Goal: Task Accomplishment & Management: Complete application form

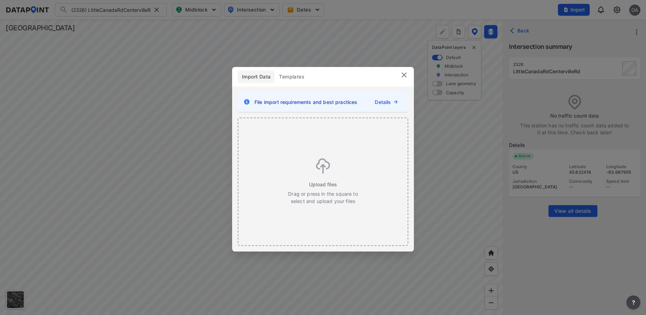
click at [405, 76] on img at bounding box center [404, 75] width 8 height 8
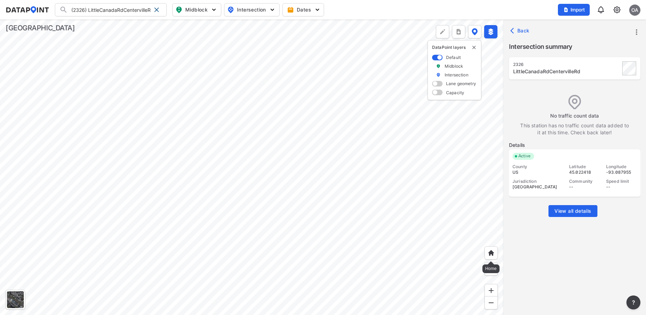
click at [490, 257] on div at bounding box center [490, 253] width 13 height 13
click at [492, 251] on img at bounding box center [490, 253] width 7 height 7
click at [156, 12] on span at bounding box center [157, 10] width 6 height 6
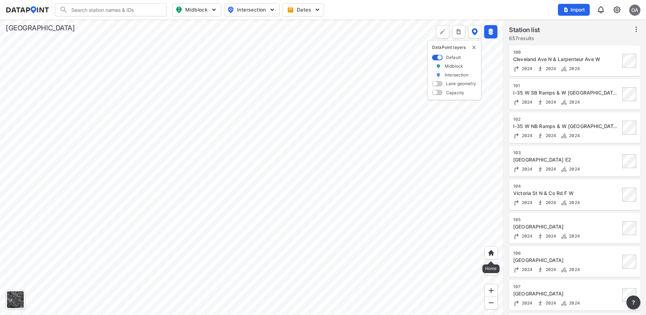
click at [489, 256] on img at bounding box center [490, 253] width 7 height 7
click at [616, 12] on img at bounding box center [616, 10] width 8 height 8
click at [585, 50] on link "Station management" at bounding box center [587, 52] width 60 height 7
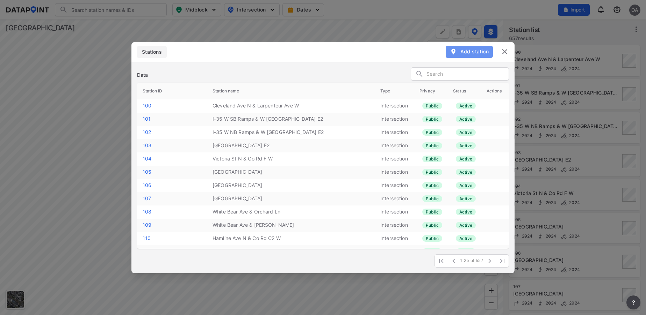
click at [467, 52] on span "Add station" at bounding box center [469, 51] width 39 height 7
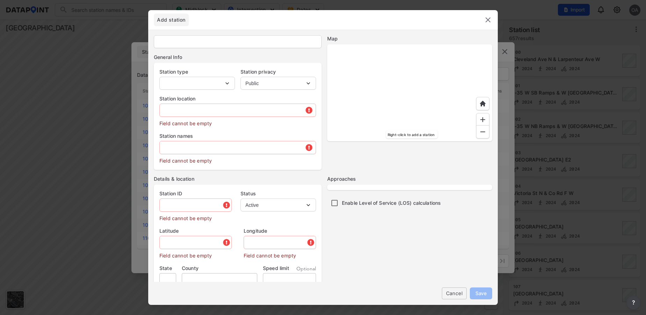
type input "112"
select select "1"
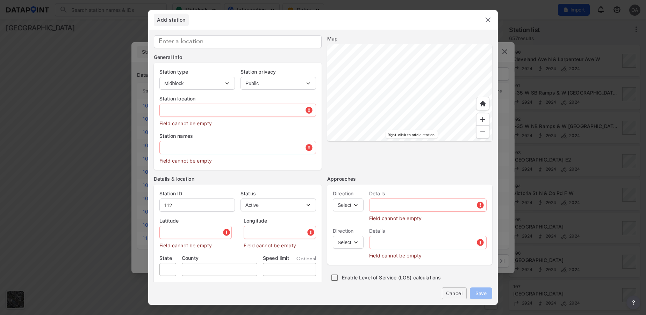
click at [427, 127] on div at bounding box center [409, 92] width 165 height 97
click at [400, 112] on div at bounding box center [409, 92] width 165 height 97
click at [433, 89] on div at bounding box center [409, 92] width 165 height 97
click at [433, 107] on div at bounding box center [409, 92] width 165 height 97
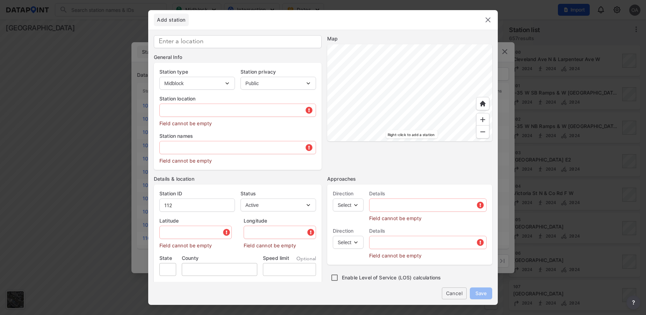
click at [403, 126] on div at bounding box center [409, 92] width 165 height 97
click at [394, 93] on div at bounding box center [409, 92] width 165 height 97
click at [389, 85] on div at bounding box center [409, 92] width 165 height 97
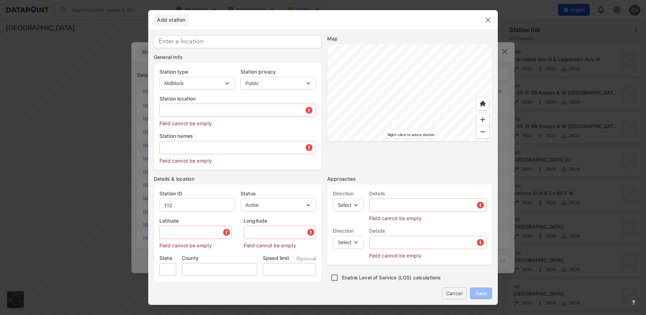
click at [401, 87] on div at bounding box center [409, 92] width 165 height 97
click at [456, 44] on div at bounding box center [409, 92] width 165 height 97
click at [492, 107] on div at bounding box center [409, 92] width 165 height 97
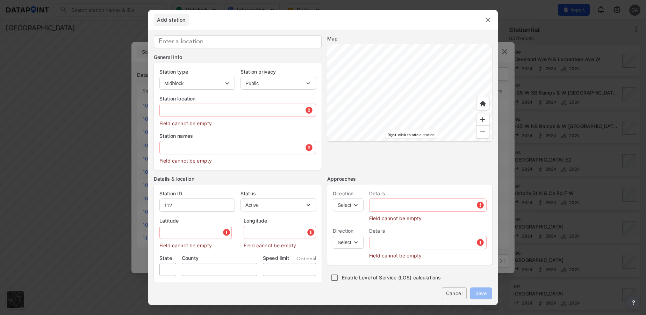
click at [482, 104] on div at bounding box center [409, 92] width 165 height 97
click at [421, 78] on div at bounding box center [409, 92] width 165 height 97
click at [433, 81] on div at bounding box center [409, 92] width 165 height 97
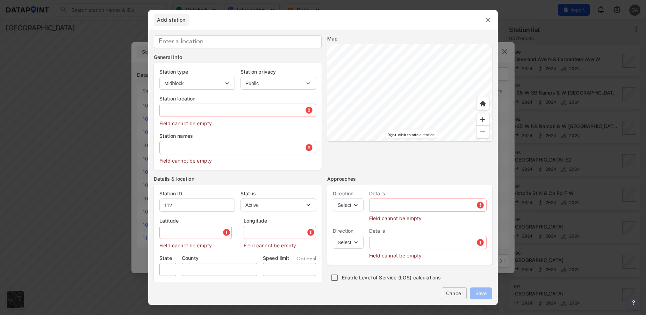
click at [420, 68] on div at bounding box center [409, 92] width 165 height 97
click at [438, 119] on div at bounding box center [409, 92] width 165 height 97
click at [409, 141] on div at bounding box center [409, 92] width 165 height 97
click at [421, 52] on div at bounding box center [409, 92] width 165 height 97
click at [431, 44] on div at bounding box center [409, 92] width 165 height 97
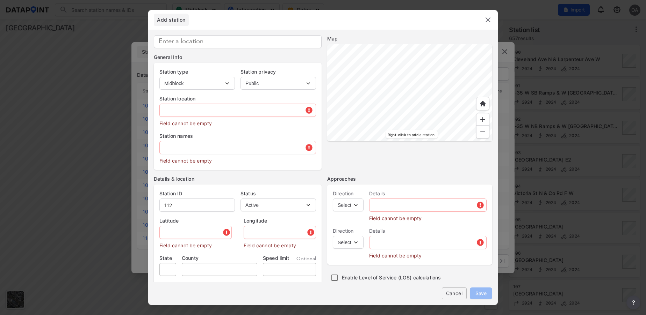
click at [442, 55] on div at bounding box center [409, 92] width 165 height 97
click at [469, 127] on div at bounding box center [409, 92] width 165 height 97
click at [381, 44] on div at bounding box center [409, 92] width 165 height 97
click at [327, 117] on div at bounding box center [409, 92] width 165 height 97
click at [327, 131] on div at bounding box center [409, 92] width 165 height 97
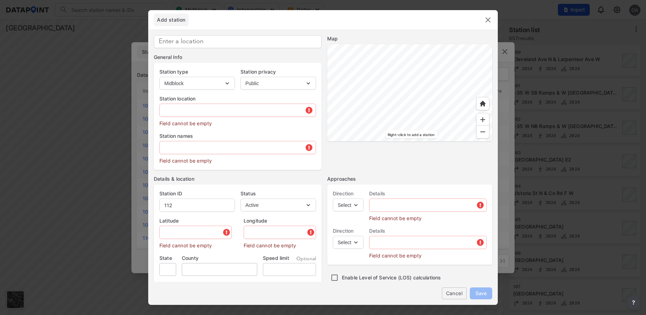
click at [327, 72] on div at bounding box center [409, 92] width 165 height 97
click at [327, 53] on div at bounding box center [409, 92] width 165 height 97
click at [327, 108] on div at bounding box center [409, 92] width 165 height 97
click at [414, 98] on div at bounding box center [409, 92] width 165 height 97
click at [450, 77] on div at bounding box center [409, 92] width 165 height 97
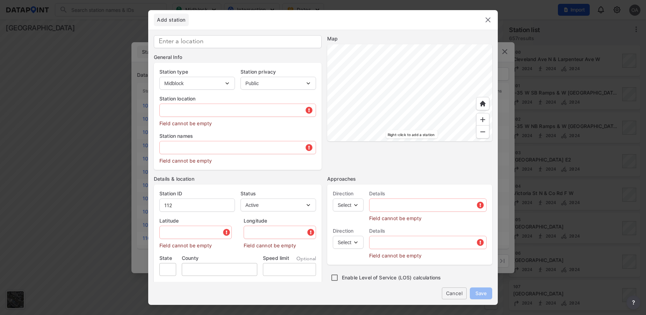
click at [407, 98] on div at bounding box center [409, 92] width 165 height 97
click at [434, 125] on div at bounding box center [409, 92] width 165 height 97
click at [445, 62] on div at bounding box center [409, 92] width 165 height 97
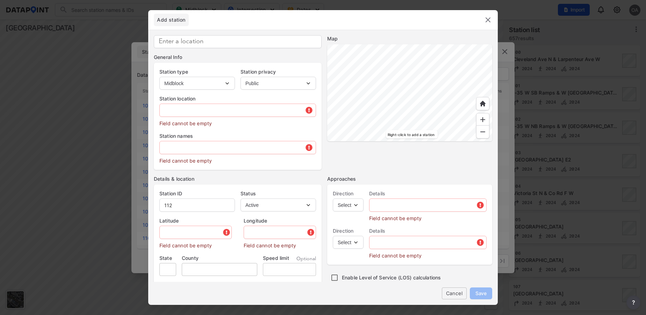
click at [418, 102] on div at bounding box center [409, 92] width 165 height 97
click at [396, 44] on div at bounding box center [409, 92] width 165 height 97
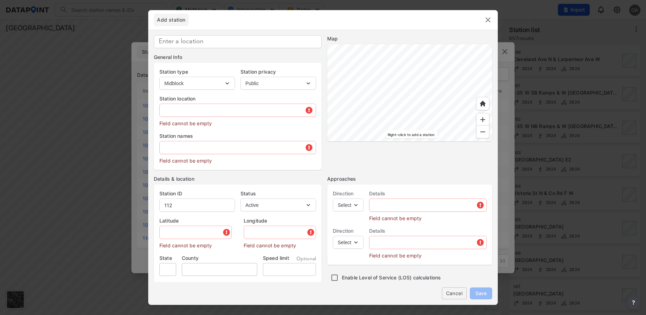
click at [421, 82] on div at bounding box center [409, 92] width 165 height 97
click at [420, 101] on div at bounding box center [409, 92] width 165 height 97
click at [437, 83] on div at bounding box center [409, 92] width 165 height 97
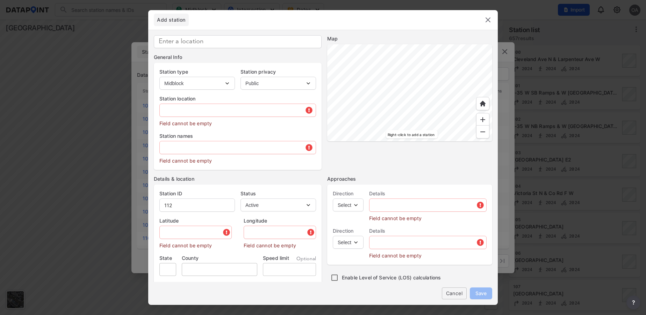
click at [468, 139] on div at bounding box center [409, 92] width 165 height 97
click at [481, 133] on img at bounding box center [482, 132] width 7 height 7
click at [397, 79] on div at bounding box center [409, 92] width 165 height 97
click at [486, 133] on div at bounding box center [482, 131] width 13 height 13
click at [486, 135] on div at bounding box center [482, 131] width 13 height 13
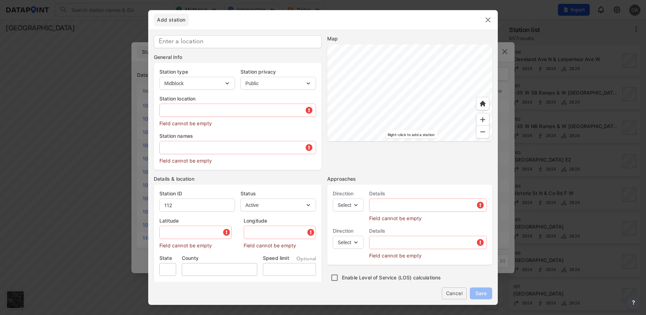
click at [479, 133] on img at bounding box center [482, 132] width 7 height 7
click at [414, 116] on div at bounding box center [409, 92] width 165 height 97
click at [394, 69] on div at bounding box center [409, 92] width 165 height 97
click at [390, 44] on div at bounding box center [409, 92] width 165 height 97
click at [437, 109] on div at bounding box center [409, 92] width 165 height 97
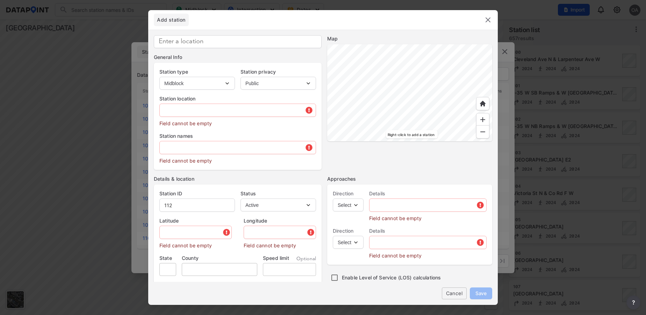
click at [419, 117] on div at bounding box center [409, 92] width 165 height 97
click at [485, 133] on img at bounding box center [482, 132] width 7 height 7
click at [418, 79] on div at bounding box center [409, 92] width 165 height 97
click at [477, 129] on div at bounding box center [409, 92] width 165 height 97
click at [444, 141] on div at bounding box center [409, 92] width 165 height 97
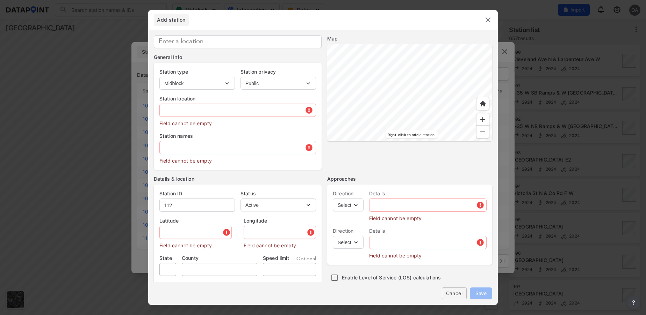
click at [414, 109] on div at bounding box center [409, 92] width 165 height 97
click at [459, 138] on div at bounding box center [409, 92] width 165 height 97
click at [327, 87] on div at bounding box center [409, 92] width 165 height 97
click at [327, 55] on div at bounding box center [409, 92] width 165 height 97
click at [422, 44] on div at bounding box center [409, 92] width 165 height 97
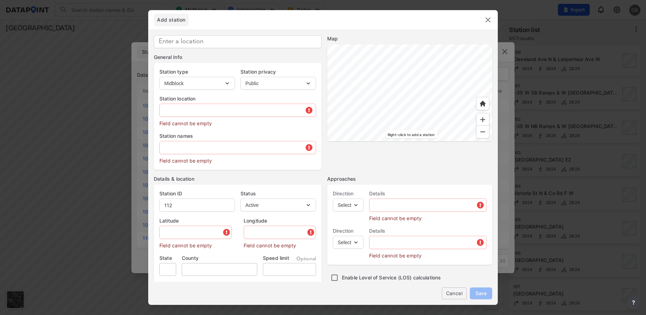
click at [488, 89] on div at bounding box center [409, 92] width 165 height 97
click at [442, 141] on div at bounding box center [409, 92] width 165 height 97
click at [372, 81] on div at bounding box center [409, 92] width 165 height 97
click at [411, 44] on div at bounding box center [409, 92] width 165 height 97
click at [327, 74] on div at bounding box center [409, 92] width 165 height 97
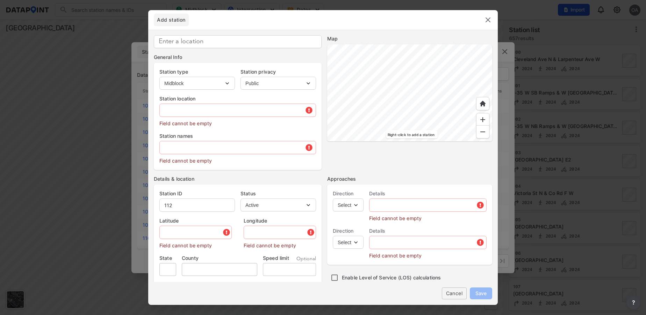
click at [438, 131] on div at bounding box center [409, 92] width 165 height 97
click at [392, 102] on div at bounding box center [409, 92] width 165 height 97
click at [386, 86] on div at bounding box center [409, 92] width 165 height 97
type input "45.068089"
type input "-93.203848"
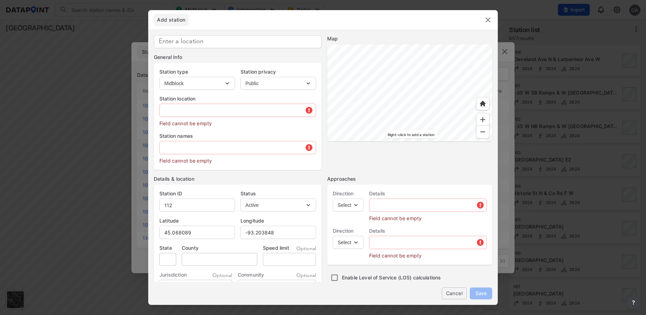
type input "1133 Long Lake Rd, New Brighton, MN 55112, USA"
type input "MN"
type input "US"
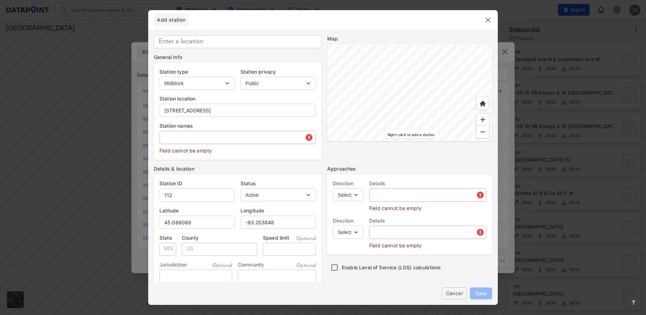
click at [327, 87] on div at bounding box center [409, 92] width 165 height 97
click at [364, 141] on div at bounding box center [409, 92] width 165 height 97
click at [370, 141] on div at bounding box center [409, 92] width 165 height 97
click at [416, 120] on div at bounding box center [409, 92] width 165 height 97
click at [431, 50] on div at bounding box center [409, 92] width 165 height 97
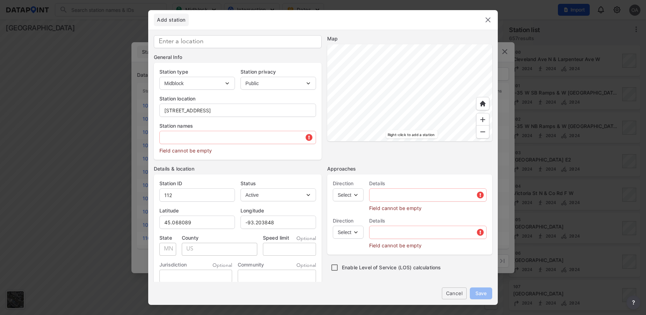
click at [428, 44] on div at bounding box center [409, 92] width 165 height 97
click at [439, 80] on div at bounding box center [409, 92] width 165 height 97
click at [456, 82] on div at bounding box center [409, 92] width 165 height 97
click at [430, 113] on div at bounding box center [409, 92] width 165 height 97
click at [416, 91] on div at bounding box center [409, 92] width 165 height 97
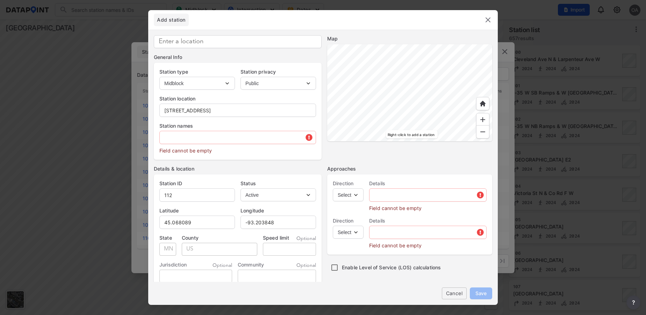
click at [394, 54] on div at bounding box center [409, 92] width 165 height 97
click at [395, 112] on div at bounding box center [409, 92] width 165 height 97
click at [327, 88] on div at bounding box center [409, 92] width 165 height 97
click at [327, 107] on div at bounding box center [409, 92] width 165 height 97
click at [392, 93] on div at bounding box center [409, 92] width 165 height 97
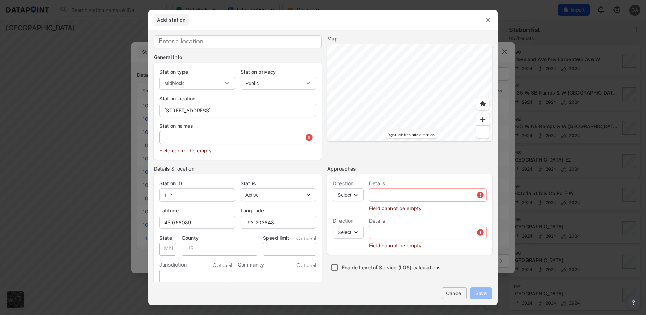
type input "45.062000"
type input "-93.149330"
type input "3897 Lexington Ave N, St Paul, MN 55126, USA"
click at [327, 46] on div at bounding box center [409, 92] width 165 height 97
click at [327, 44] on div at bounding box center [409, 92] width 165 height 97
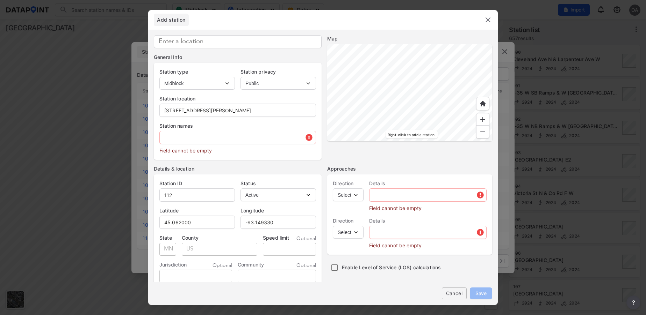
click at [347, 44] on div at bounding box center [409, 92] width 165 height 97
click at [390, 44] on div at bounding box center [409, 92] width 165 height 97
click at [327, 44] on div at bounding box center [409, 92] width 165 height 97
click at [327, 121] on div at bounding box center [409, 92] width 165 height 97
click at [327, 125] on div at bounding box center [409, 92] width 165 height 97
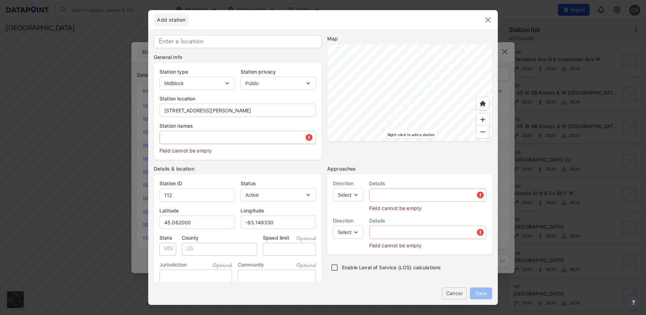
click at [327, 101] on div at bounding box center [409, 92] width 165 height 97
click at [327, 99] on div at bounding box center [409, 92] width 165 height 97
click at [327, 111] on div at bounding box center [409, 92] width 165 height 97
click at [389, 115] on div at bounding box center [409, 92] width 165 height 97
click at [427, 99] on div at bounding box center [409, 92] width 165 height 97
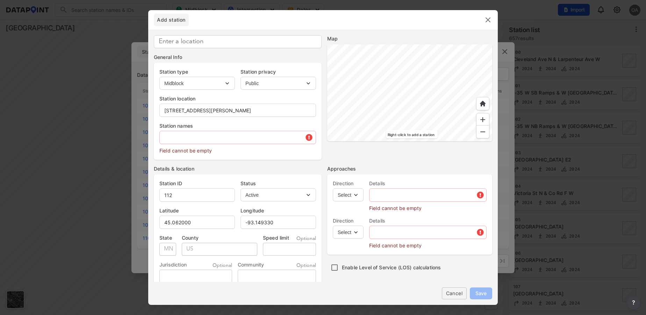
click at [427, 99] on div at bounding box center [409, 92] width 165 height 97
click at [402, 65] on div at bounding box center [409, 92] width 165 height 97
click at [410, 68] on div at bounding box center [409, 92] width 165 height 97
click at [375, 75] on div at bounding box center [409, 92] width 165 height 97
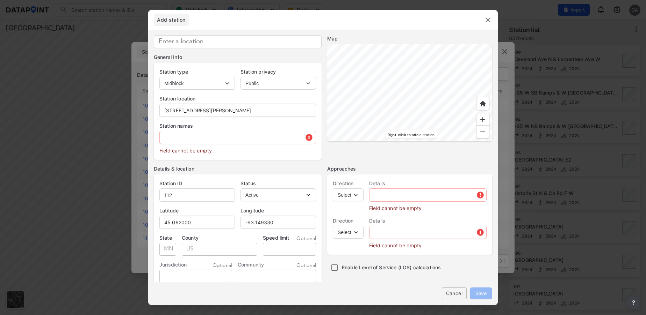
click at [375, 75] on div at bounding box center [409, 92] width 165 height 97
click at [437, 136] on div at bounding box center [409, 92] width 165 height 97
click at [421, 93] on div at bounding box center [409, 92] width 165 height 97
click at [440, 97] on div at bounding box center [409, 92] width 165 height 97
type input "45.036539"
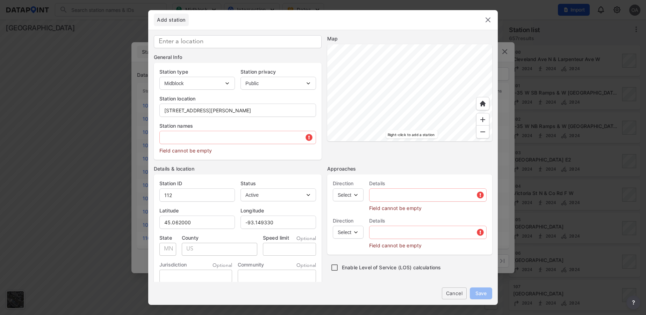
type input "-92.984739"
type input "Hwy 120 East Co Line & Co Rd D, White Bear Lake, MN 55110, USA"
click at [227, 83] on select "Intersection Midblock" at bounding box center [196, 83] width 75 height 13
select select "2"
click at [159, 77] on select "Intersection Midblock" at bounding box center [196, 83] width 75 height 13
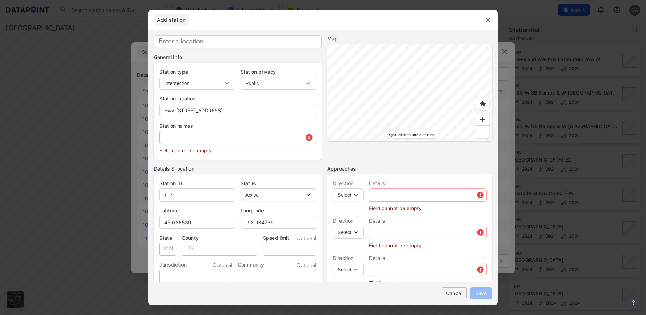
type input "2327"
click at [191, 38] on input at bounding box center [238, 41] width 168 height 13
click at [254, 38] on input "Century ave & Long Lake Rd" at bounding box center [238, 41] width 168 height 13
click at [257, 42] on input "Century ave & Long Lake Rd" at bounding box center [238, 41] width 168 height 13
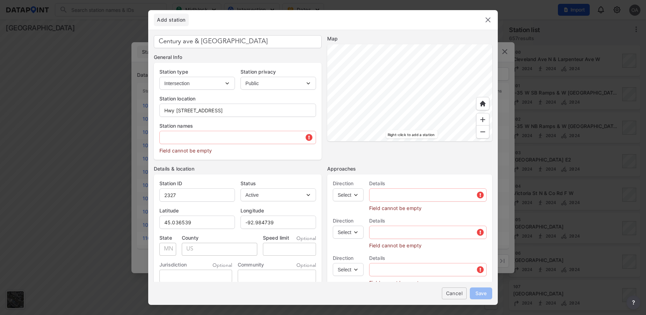
drag, startPoint x: 257, startPoint y: 42, endPoint x: 154, endPoint y: 42, distance: 103.8
click at [154, 42] on input "Century ave & Long Lake Rd" at bounding box center [238, 41] width 168 height 13
type input "Century ave & Long Lake Rd"
click at [235, 111] on input "Hwy 120 East Co Line & Co Rd D, White Bear Lake, MN 55110, USA" at bounding box center [238, 110] width 156 height 14
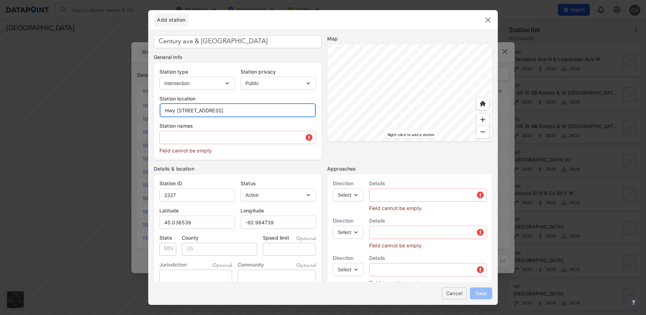
click at [235, 111] on input "Hwy 120 East Co Line & Co Rd D, White Bear Lake, MN 55110, USA" at bounding box center [238, 110] width 156 height 14
paste input "Century ave & Long Lake Rd"
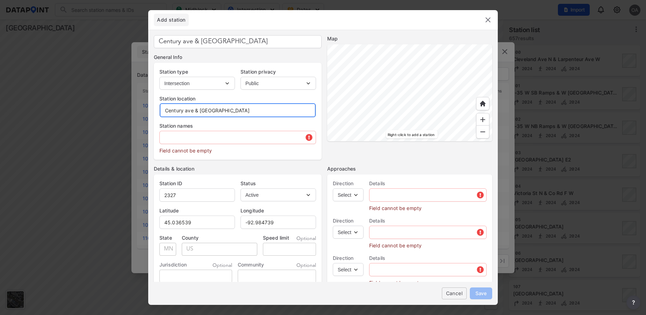
type input "Century ave & Long Lake Rd"
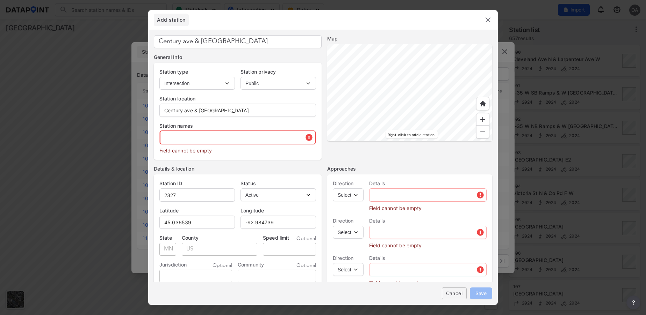
click at [216, 138] on input "text" at bounding box center [238, 138] width 156 height 14
paste input "Century ave & Long Lake Rd"
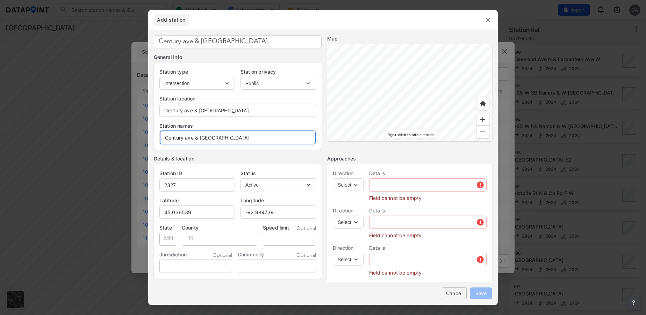
type input "Century ave & Long Lake Rd"
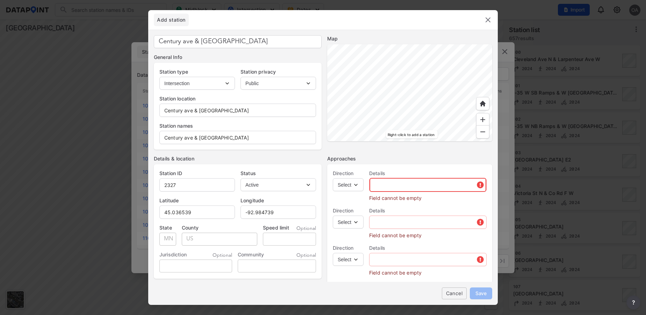
click at [428, 186] on input "text" at bounding box center [427, 185] width 117 height 14
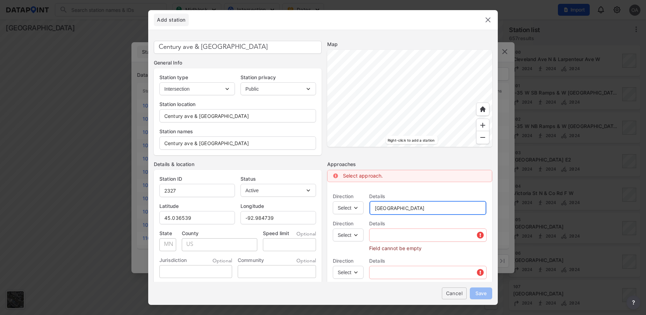
type input "Long Lake"
click at [357, 209] on select "Select EB NB SB WB" at bounding box center [348, 208] width 31 height 13
select select "EB"
click at [333, 202] on select "Select EB NB SB WB" at bounding box center [348, 208] width 31 height 13
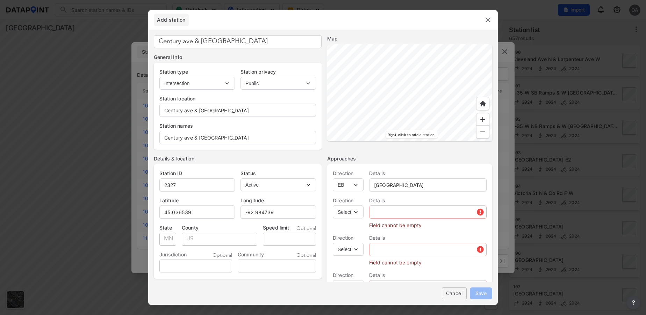
click at [356, 215] on select "Select EB NB SB WB" at bounding box center [348, 212] width 31 height 13
select select "WB"
click at [333, 206] on select "Select EB NB SB WB" at bounding box center [348, 212] width 31 height 13
click at [393, 213] on input "text" at bounding box center [427, 212] width 117 height 14
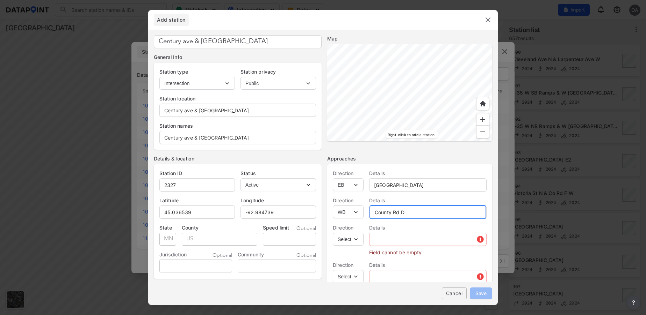
type input "County Rd D"
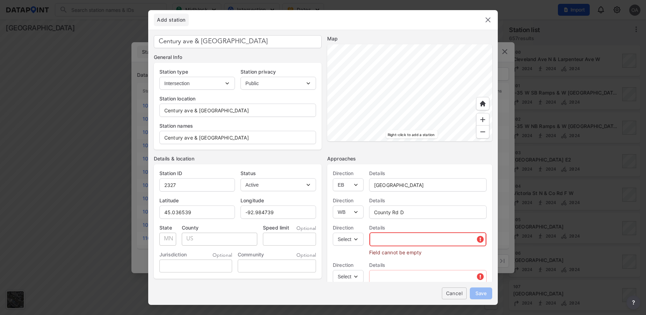
click at [395, 240] on input "text" at bounding box center [427, 240] width 117 height 14
click at [433, 116] on div at bounding box center [409, 92] width 165 height 97
click at [383, 242] on input "text" at bounding box center [427, 240] width 117 height 14
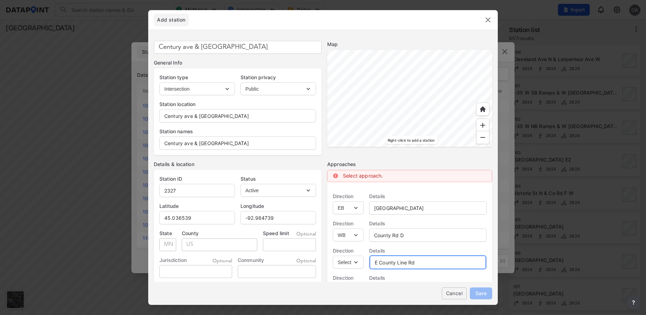
type input "E County Line Rd"
click at [356, 264] on select "Select EB NB SB WB" at bounding box center [348, 262] width 31 height 13
select select "NB"
click at [333, 256] on select "Select EB NB SB WB" at bounding box center [348, 262] width 31 height 13
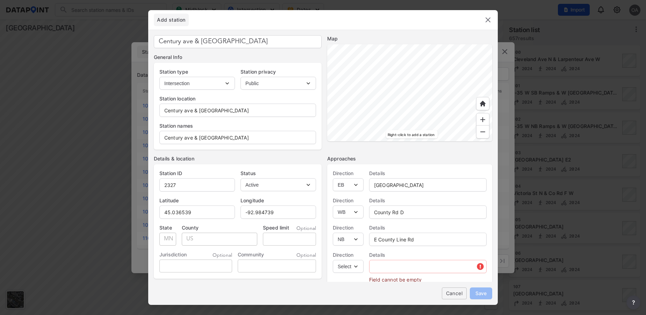
click at [357, 267] on select "Select EB NB SB WB" at bounding box center [348, 266] width 31 height 13
select select "SB"
click at [333, 260] on select "Select EB NB SB WB" at bounding box center [348, 266] width 31 height 13
click at [394, 273] on input "text" at bounding box center [427, 267] width 117 height 14
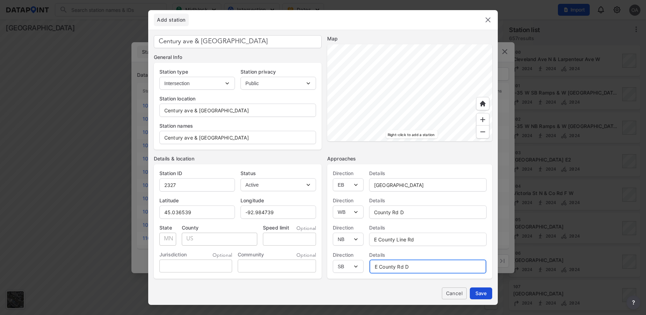
type input "E County Rd D"
click at [488, 296] on button "Save" at bounding box center [481, 294] width 22 height 12
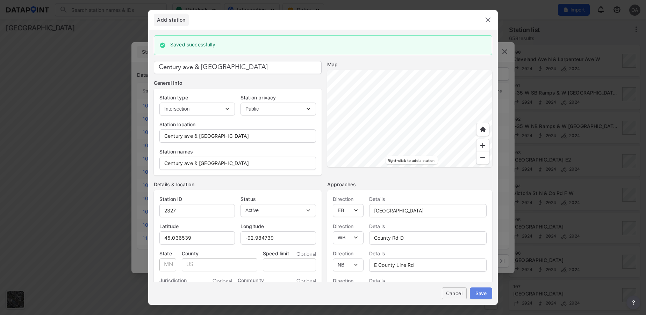
click at [489, 298] on button "Save" at bounding box center [481, 294] width 22 height 12
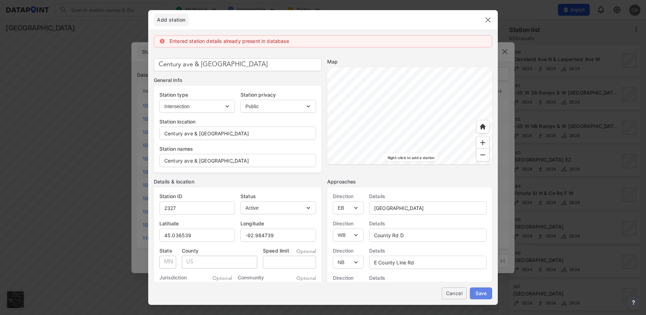
click at [480, 293] on span "Save" at bounding box center [480, 293] width 11 height 7
click at [488, 17] on img at bounding box center [488, 20] width 8 height 8
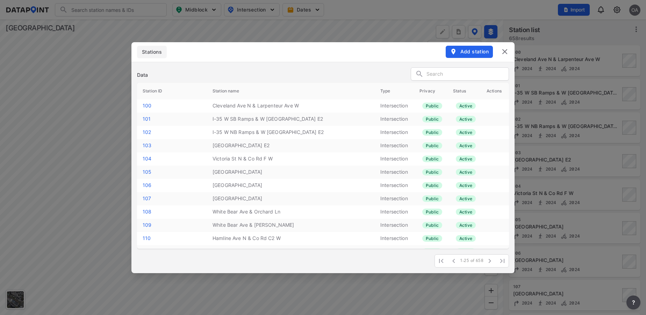
click at [506, 51] on img at bounding box center [504, 52] width 8 height 8
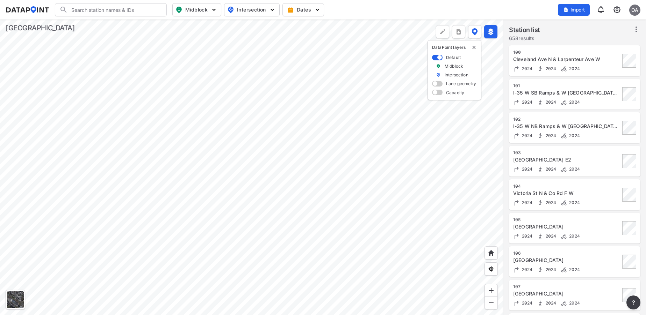
click at [118, 11] on input "Search" at bounding box center [115, 9] width 94 height 11
click at [111, 12] on input "2327" at bounding box center [109, 9] width 83 height 11
click at [110, 25] on li "( 2327 ) CenturyaveLongLakeRd" at bounding box center [111, 24] width 112 height 13
type input "(2327) CenturyaveLongLakeRd"
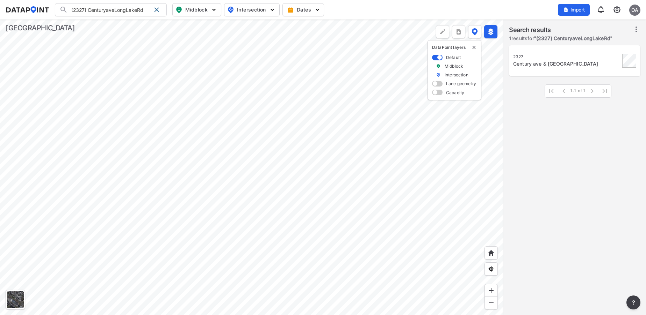
click at [560, 61] on div "Century ave & Long Lake Rd" at bounding box center [566, 63] width 107 height 7
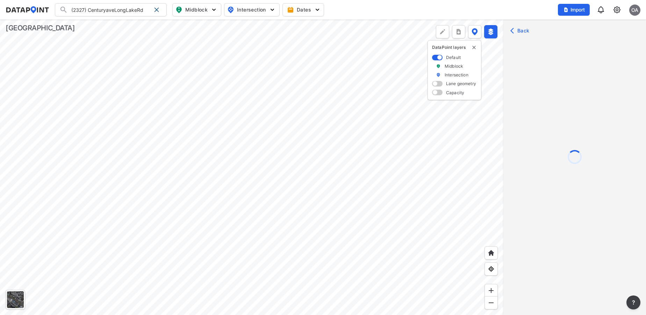
click at [524, 27] on div at bounding box center [574, 178] width 143 height 315
click at [516, 27] on div at bounding box center [574, 178] width 143 height 315
click at [522, 30] on div at bounding box center [574, 178] width 143 height 315
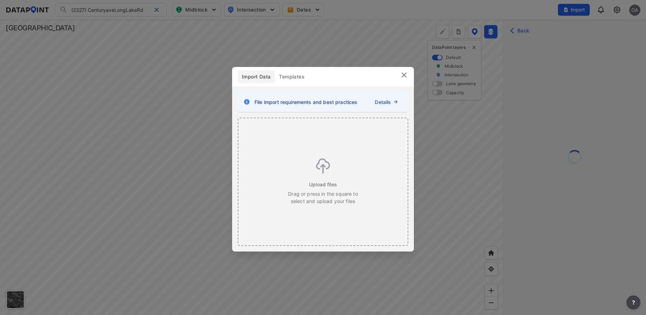
click at [406, 74] on img at bounding box center [404, 75] width 8 height 8
click at [405, 80] on link at bounding box center [404, 77] width 8 height 7
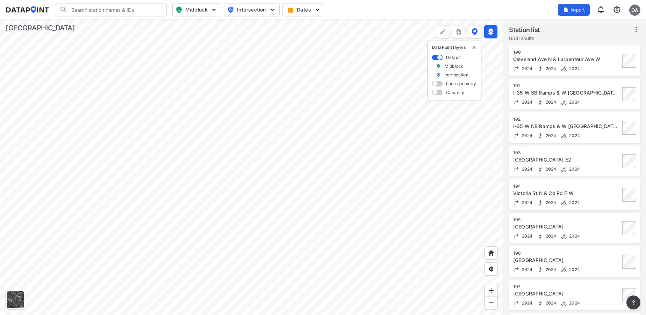
click at [128, 9] on input "Search" at bounding box center [115, 9] width 94 height 11
click at [116, 22] on li "( 2327 ) CenturyaveLongLakeRd" at bounding box center [111, 24] width 112 height 13
type input "(2327) CenturyaveLongLakeRd"
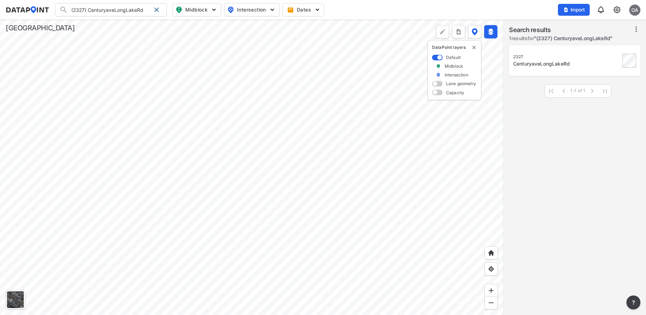
click at [558, 61] on div "CenturyaveLongLakeRd" at bounding box center [566, 63] width 107 height 7
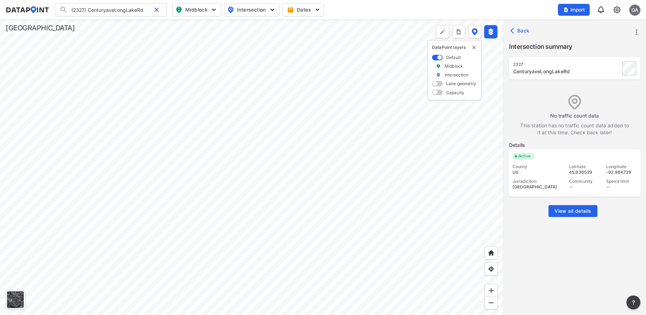
click at [635, 29] on icon "more" at bounding box center [636, 32] width 8 height 8
click at [601, 46] on link "Import" at bounding box center [592, 47] width 27 height 7
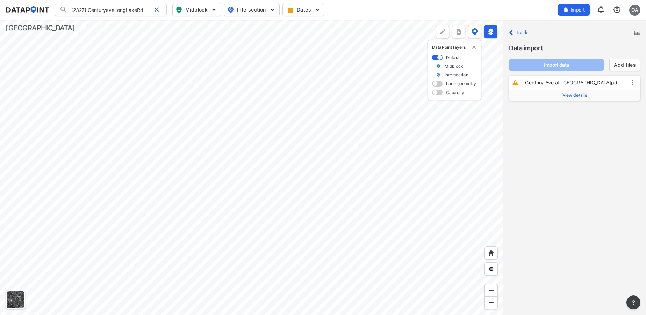
click at [573, 98] on span "View details" at bounding box center [574, 96] width 25 height 6
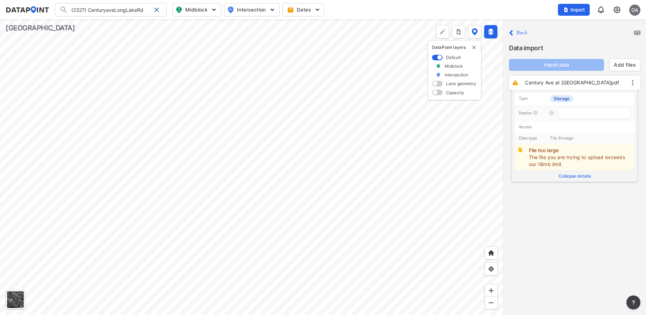
click at [558, 117] on div at bounding box center [589, 113] width 82 height 11
click at [632, 86] on icon at bounding box center [632, 83] width 1 height 6
click at [621, 89] on div "Delete" at bounding box center [615, 93] width 45 height 15
